Goal: Information Seeking & Learning: Learn about a topic

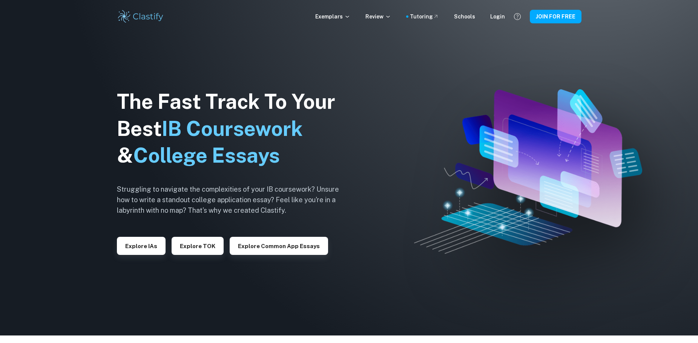
scroll to position [12, 0]
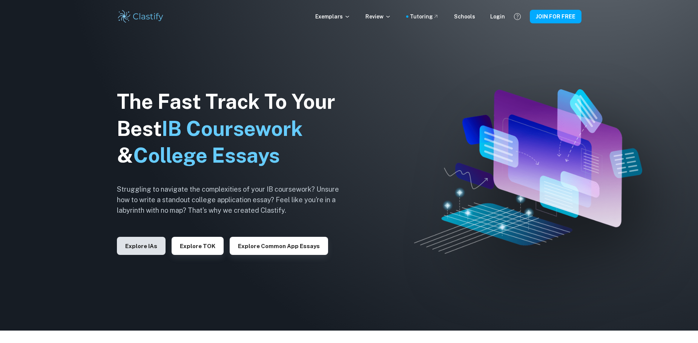
click at [145, 248] on button "Explore IAs" at bounding box center [141, 246] width 49 height 18
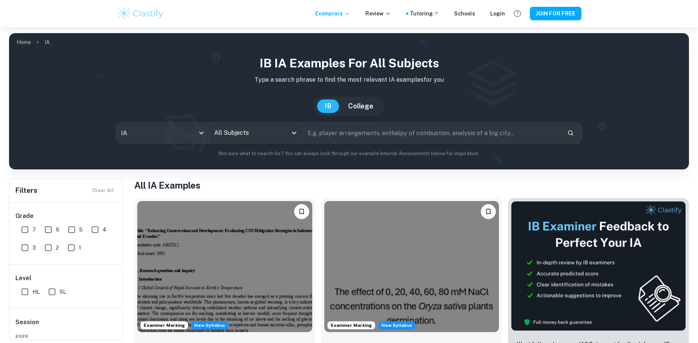
click at [356, 137] on input "text" at bounding box center [431, 133] width 259 height 21
click at [291, 140] on div "All Subjects" at bounding box center [255, 133] width 93 height 21
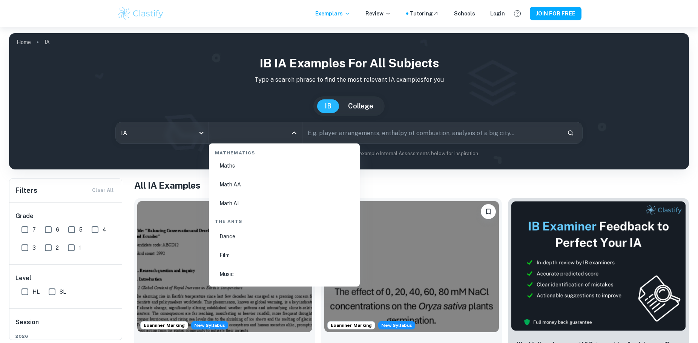
scroll to position [1307, 0]
click at [247, 188] on li "Math AA" at bounding box center [284, 184] width 145 height 17
type input "Math AA"
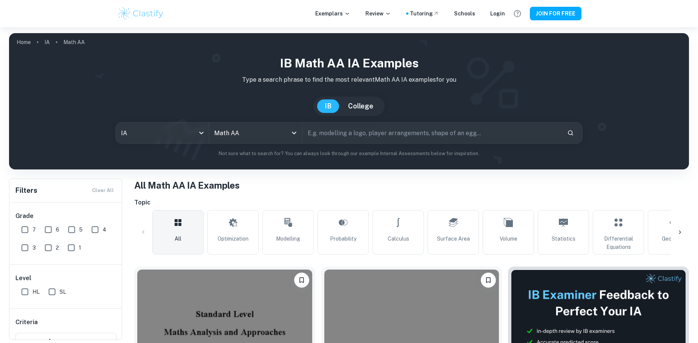
click at [393, 133] on input "text" at bounding box center [431, 133] width 259 height 21
type input "relationship"
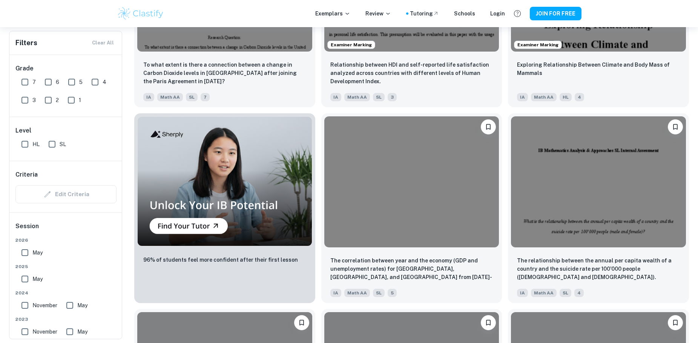
scroll to position [553, 0]
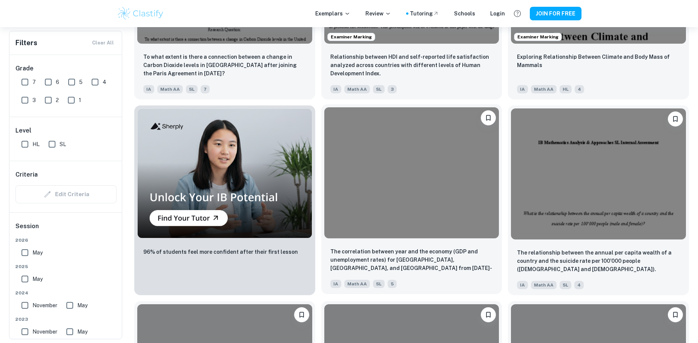
drag, startPoint x: 380, startPoint y: 296, endPoint x: 367, endPoint y: 279, distance: 21.6
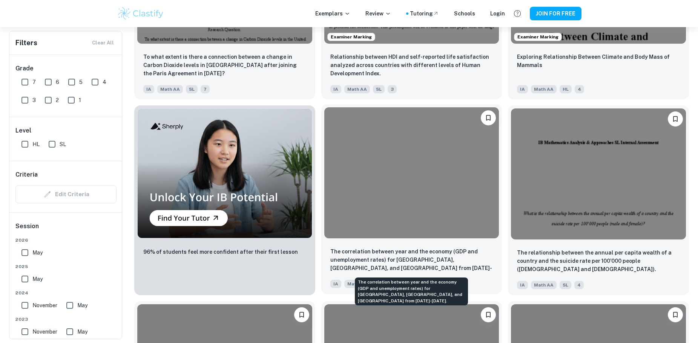
drag, startPoint x: 367, startPoint y: 279, endPoint x: 341, endPoint y: 259, distance: 32.4
click at [341, 259] on p "The correlation between year and the economy (GDP and unemployment rates) for […" at bounding box center [411, 261] width 163 height 26
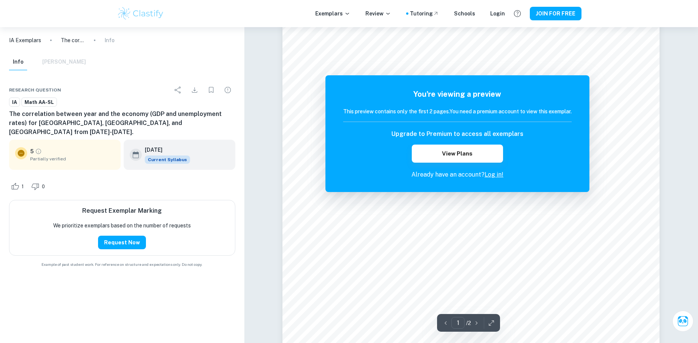
scroll to position [101, 0]
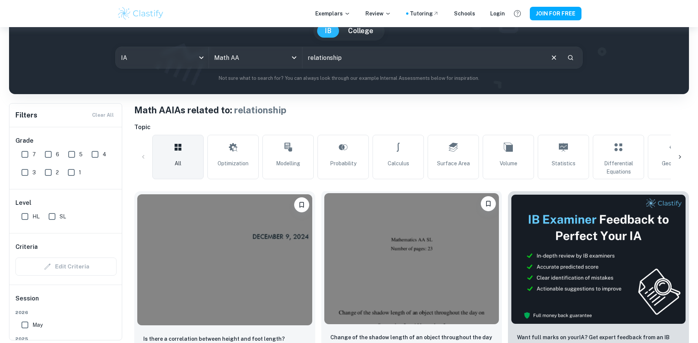
scroll to position [113, 0]
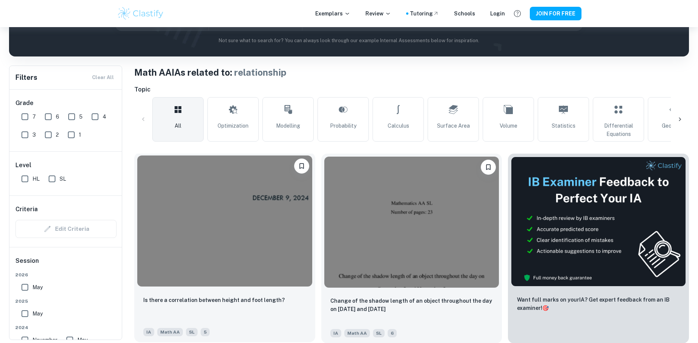
click at [275, 230] on img at bounding box center [224, 221] width 175 height 131
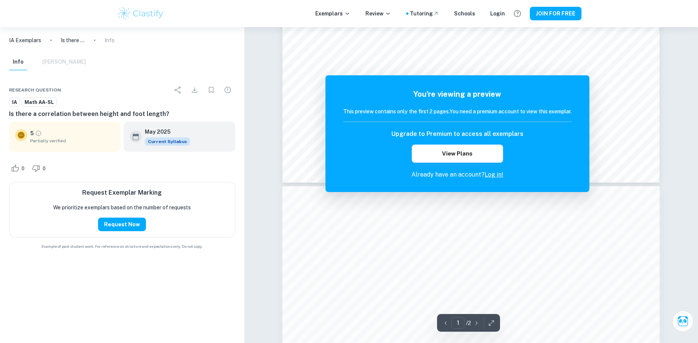
scroll to position [320, 0]
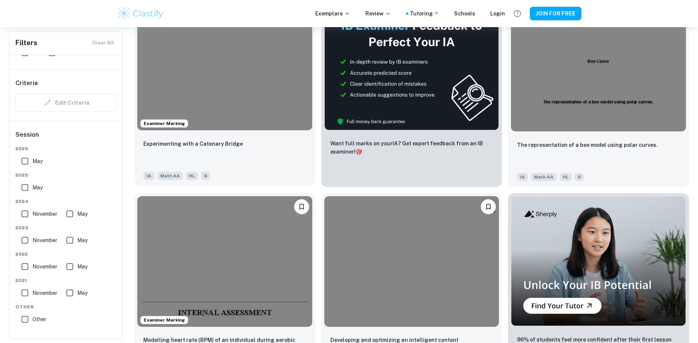
scroll to position [5555, 0]
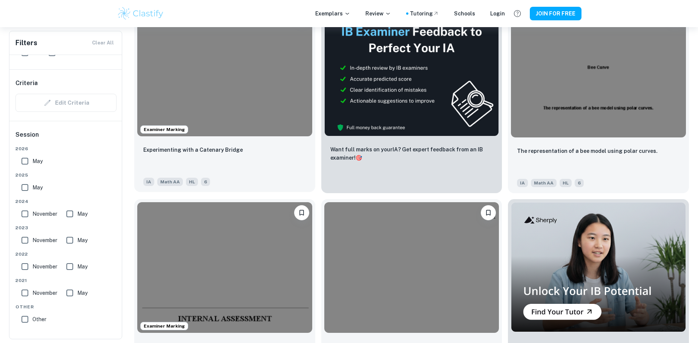
click at [232, 161] on div "Experimenting with a Catenary Bridge" at bounding box center [224, 159] width 163 height 26
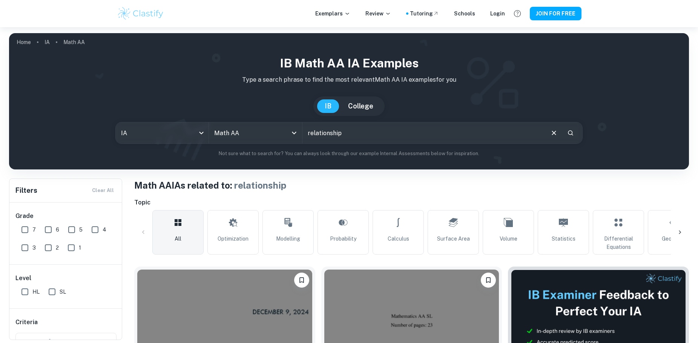
click at [337, 9] on div "Exemplars Review Tutoring Schools Login JOIN FOR FREE" at bounding box center [349, 13] width 483 height 15
click at [335, 10] on div "Exemplars Review Tutoring Schools Login JOIN FOR FREE" at bounding box center [349, 13] width 483 height 15
click at [335, 10] on p "Exemplars" at bounding box center [332, 13] width 35 height 8
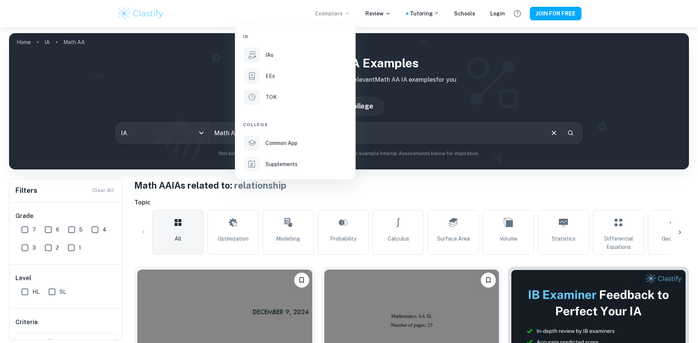
click at [332, 11] on div at bounding box center [349, 171] width 698 height 343
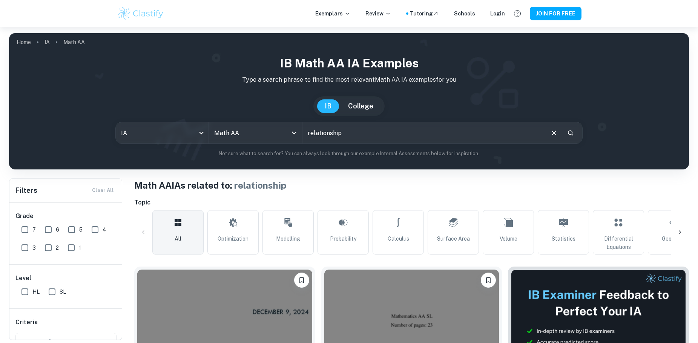
click at [583, 11] on div "Exemplars Review Tutoring Schools Login JOIN FOR FREE" at bounding box center [349, 13] width 483 height 15
click at [571, 16] on button "JOIN FOR FREE" at bounding box center [556, 14] width 52 height 14
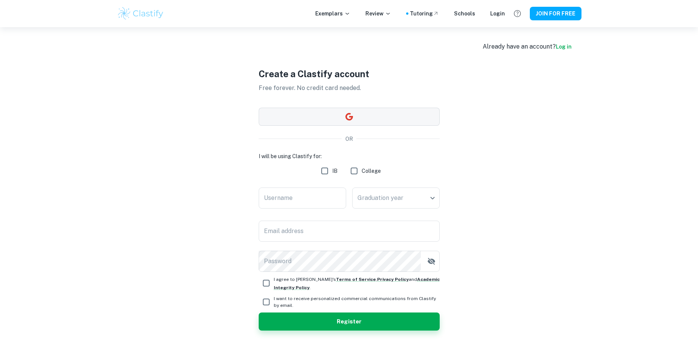
click at [346, 109] on button "button" at bounding box center [349, 117] width 181 height 18
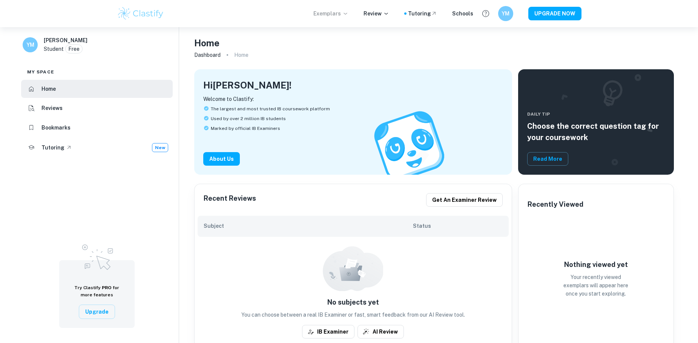
click at [343, 14] on p "Exemplars" at bounding box center [330, 13] width 35 height 8
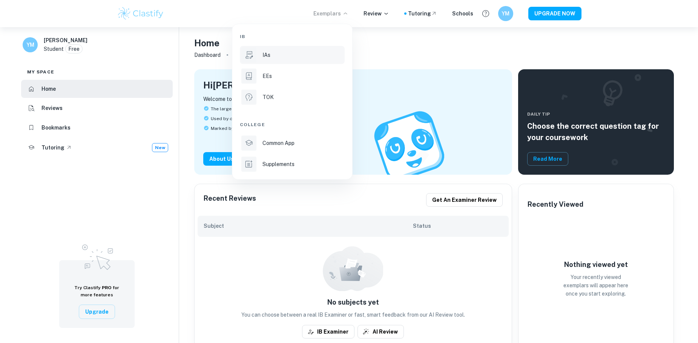
click at [275, 54] on div "IAs" at bounding box center [302, 55] width 81 height 8
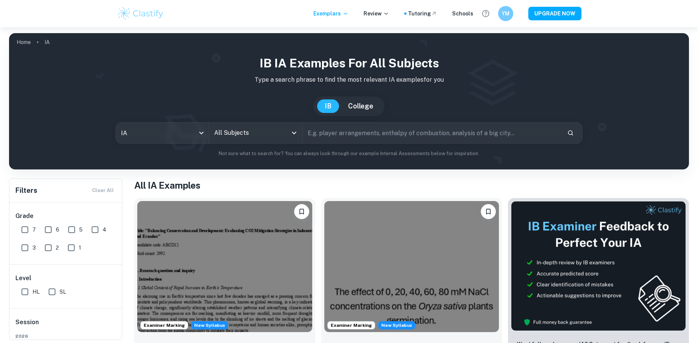
click at [283, 137] on input "All Subjects" at bounding box center [249, 133] width 75 height 14
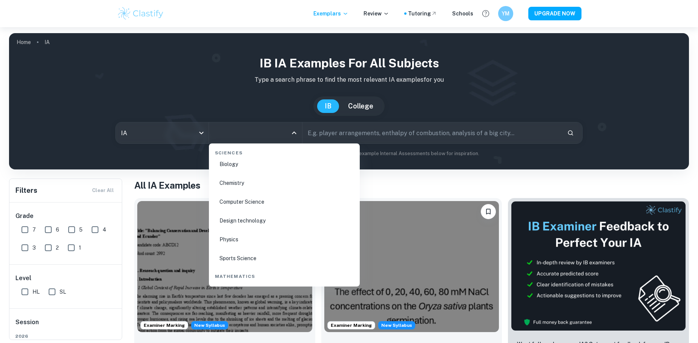
scroll to position [1245, 0]
click at [235, 250] on li "Math AA" at bounding box center [284, 246] width 145 height 17
type input "Math AA"
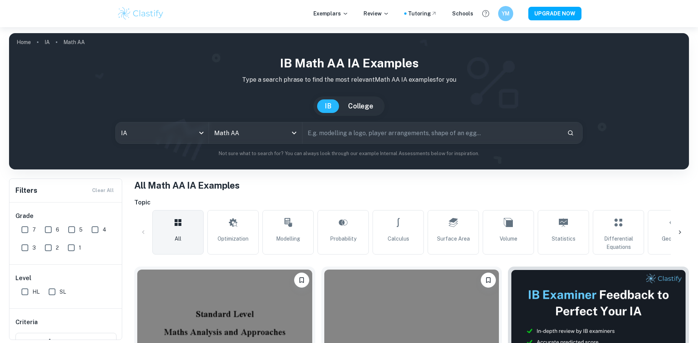
drag, startPoint x: 328, startPoint y: 132, endPoint x: 349, endPoint y: 133, distance: 20.4
click at [349, 133] on input "text" at bounding box center [431, 133] width 259 height 21
type input "correlation"
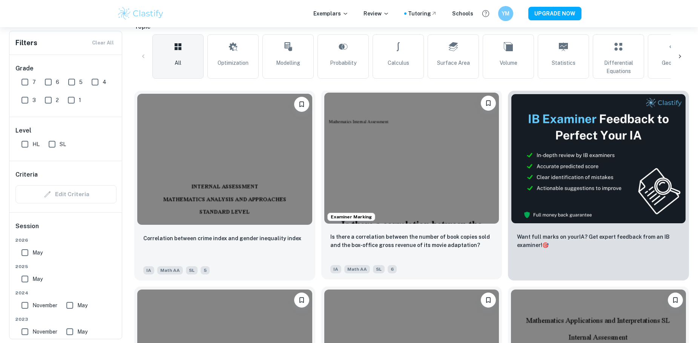
scroll to position [189, 0]
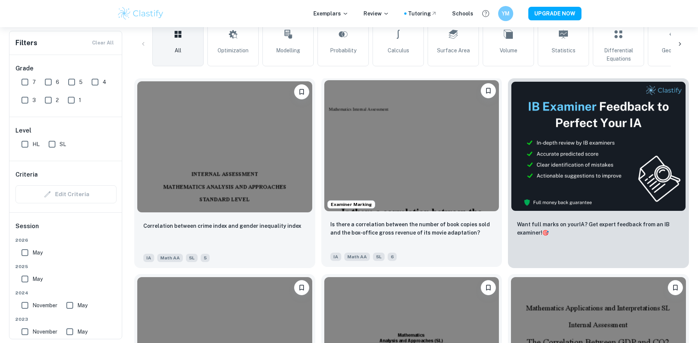
click at [412, 194] on img at bounding box center [411, 145] width 175 height 131
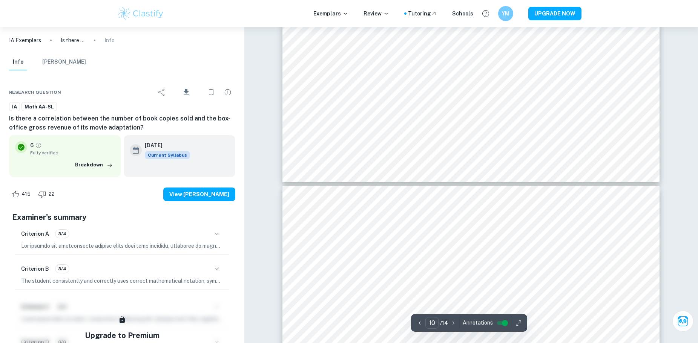
scroll to position [5388, 0]
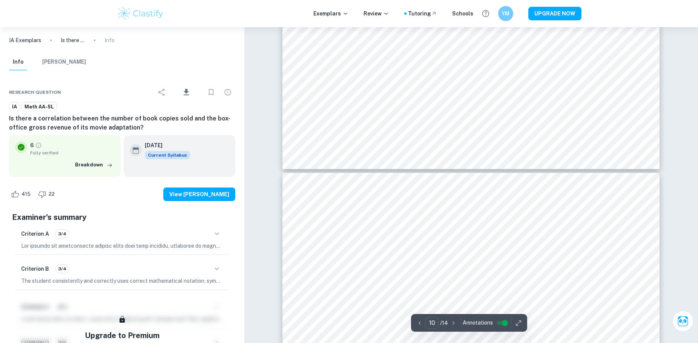
type input "11"
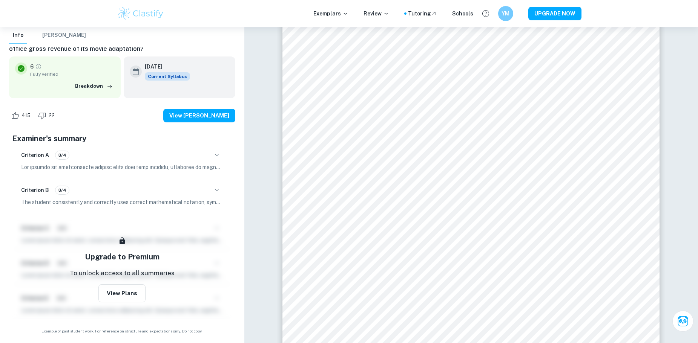
scroll to position [79, 0]
